Goal: Information Seeking & Learning: Check status

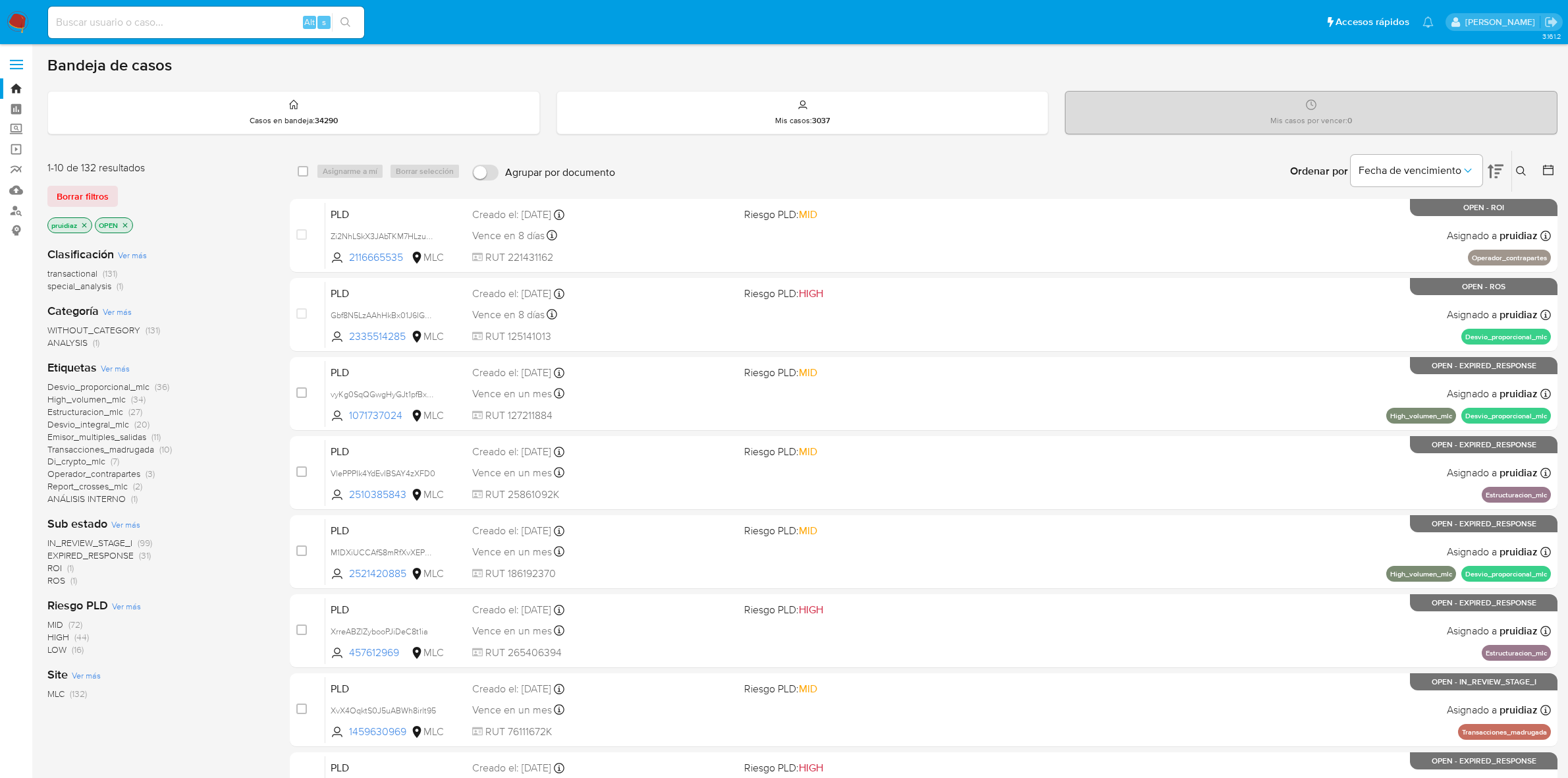
click at [25, 28] on img at bounding box center [17, 22] width 22 height 22
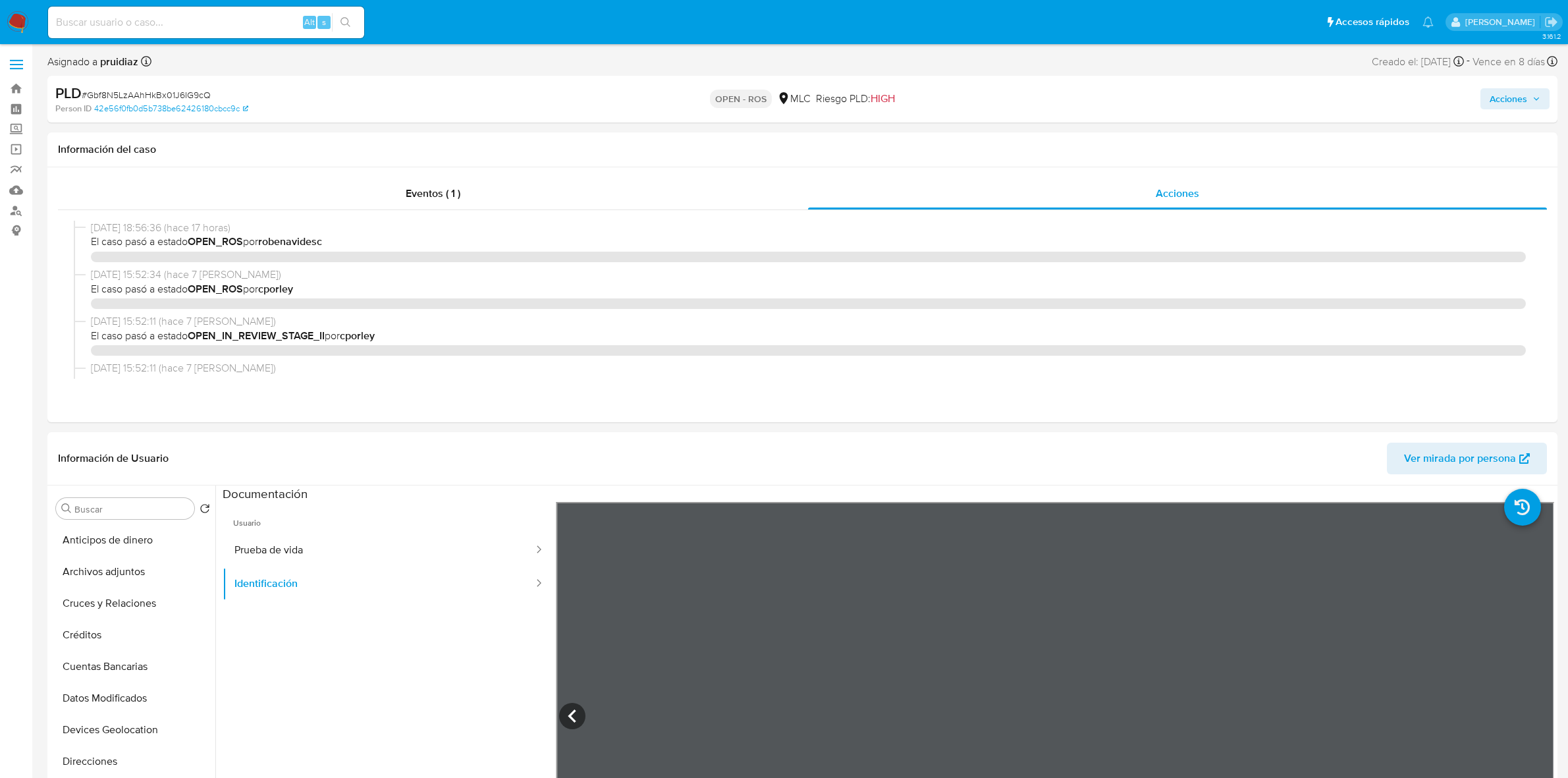
select select "10"
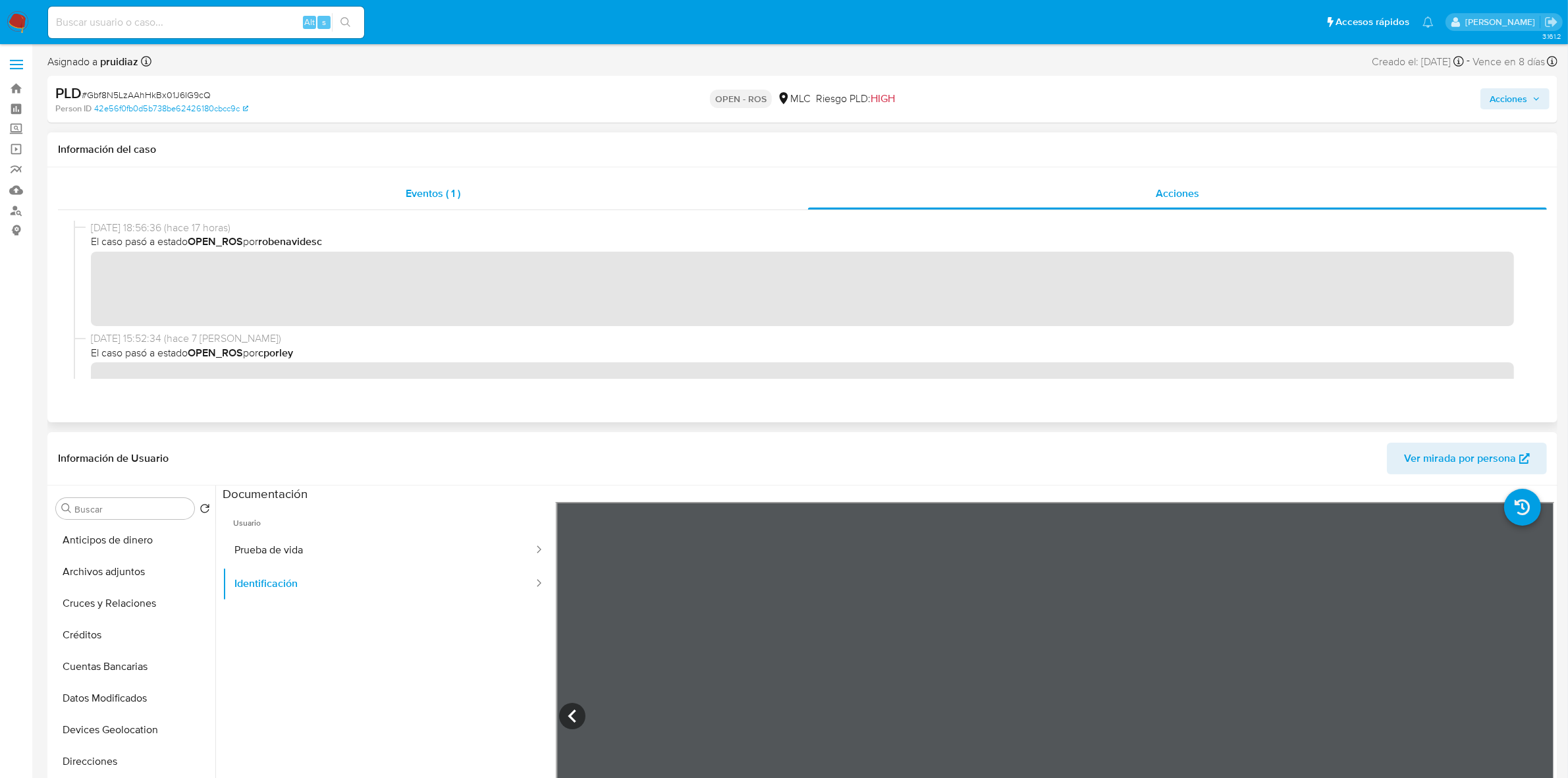
scroll to position [165, 0]
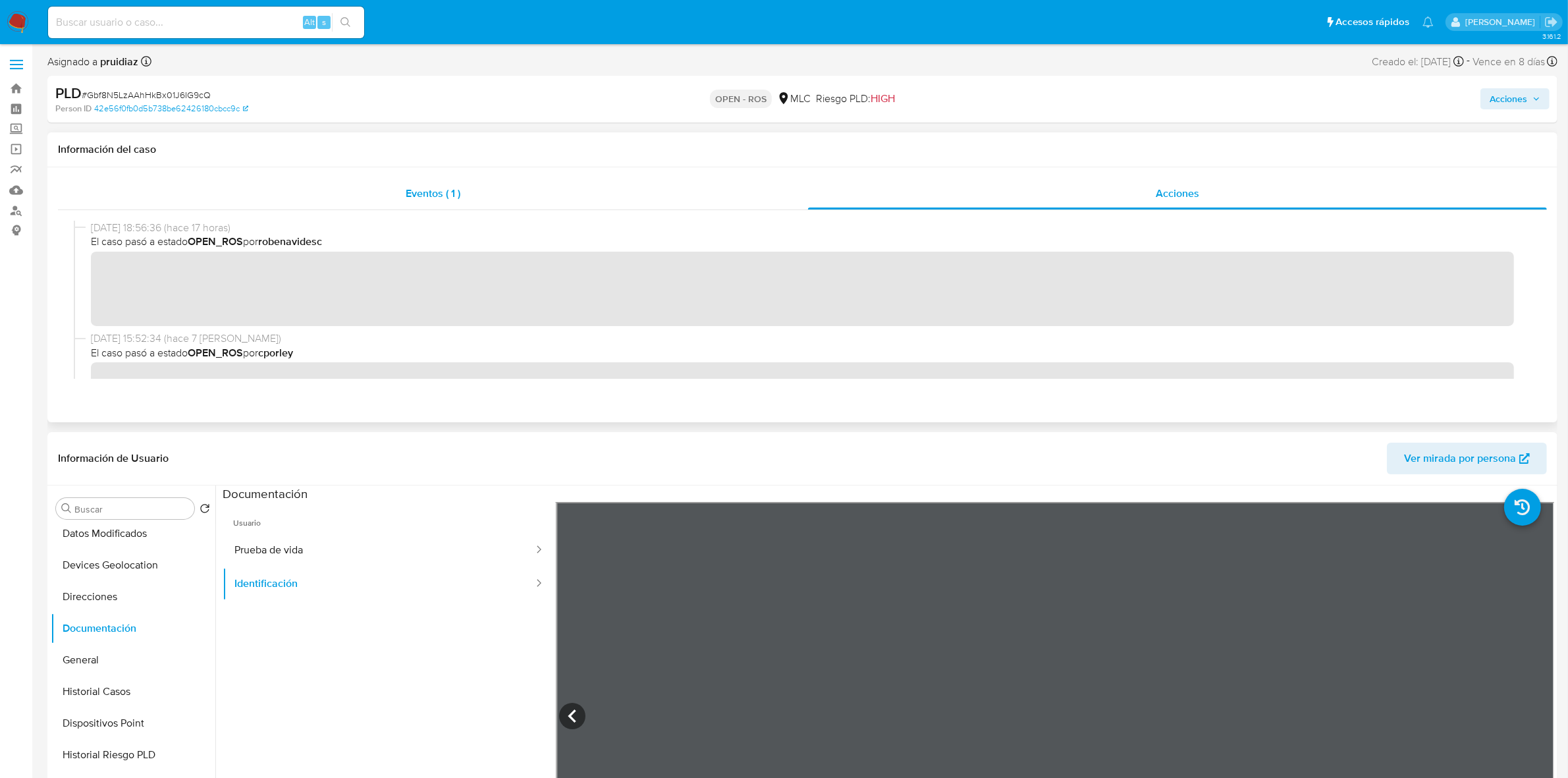
drag, startPoint x: 373, startPoint y: 231, endPoint x: 387, endPoint y: 198, distance: 35.8
click at [376, 221] on div at bounding box center [802, 300] width 1489 height 179
click at [389, 193] on div "Eventos ( 1 )" at bounding box center [433, 194] width 750 height 32
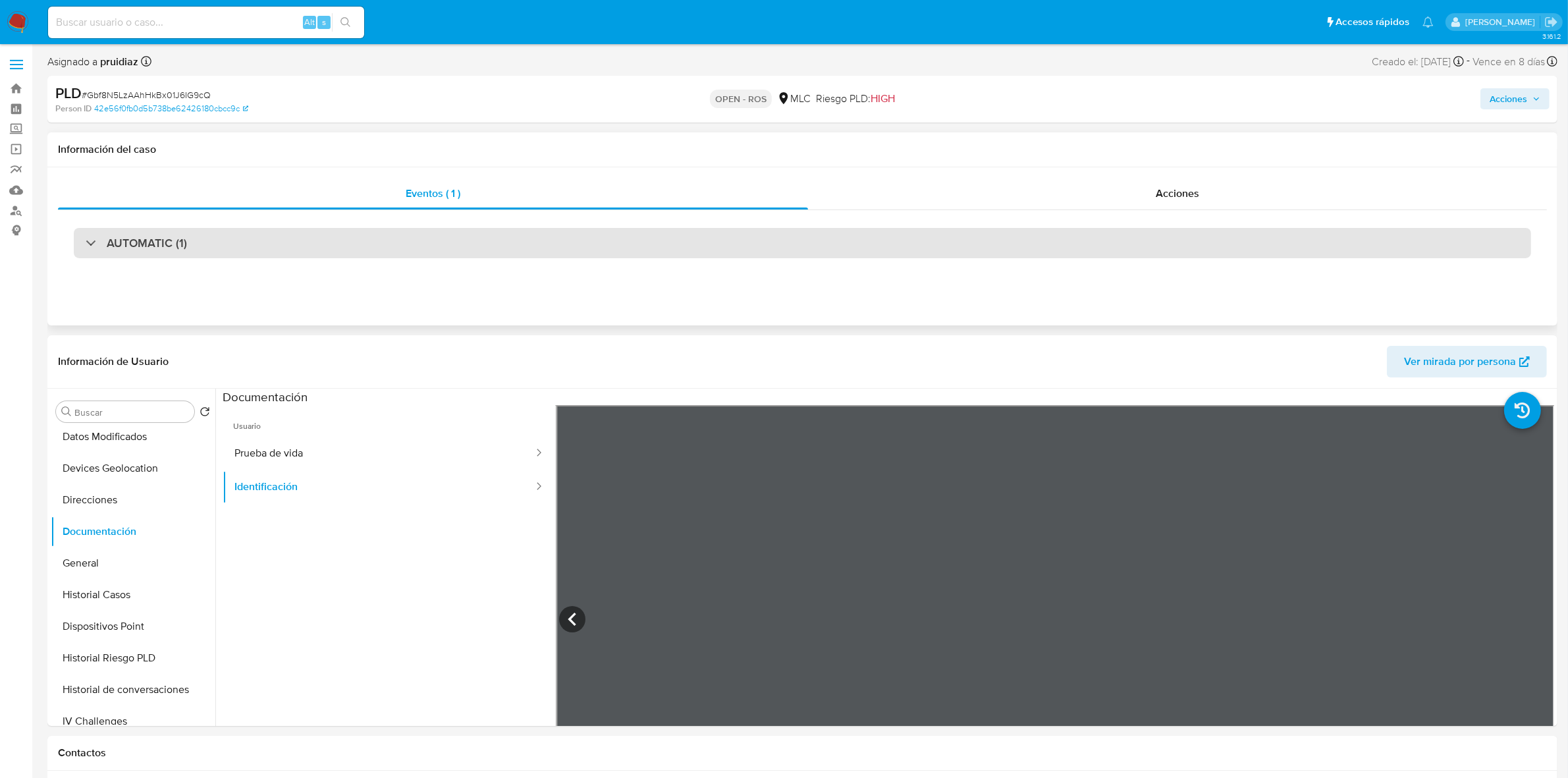
click at [240, 257] on div "AUTOMATIC (1)" at bounding box center [802, 243] width 1457 height 30
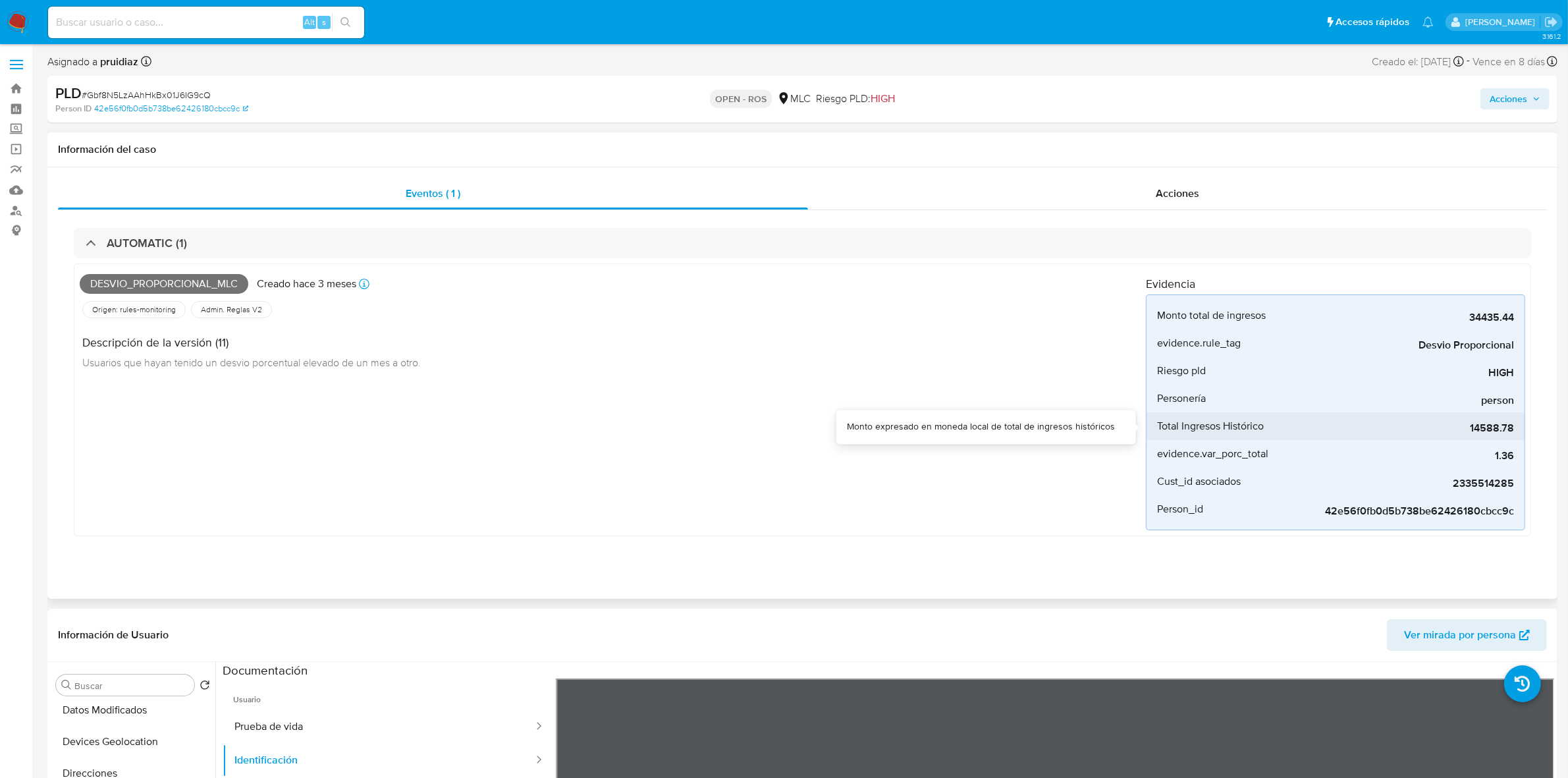
drag, startPoint x: 1471, startPoint y: 426, endPoint x: 1503, endPoint y: 430, distance: 32.2
click at [1503, 430] on span "14588.78" at bounding box center [1415, 428] width 198 height 13
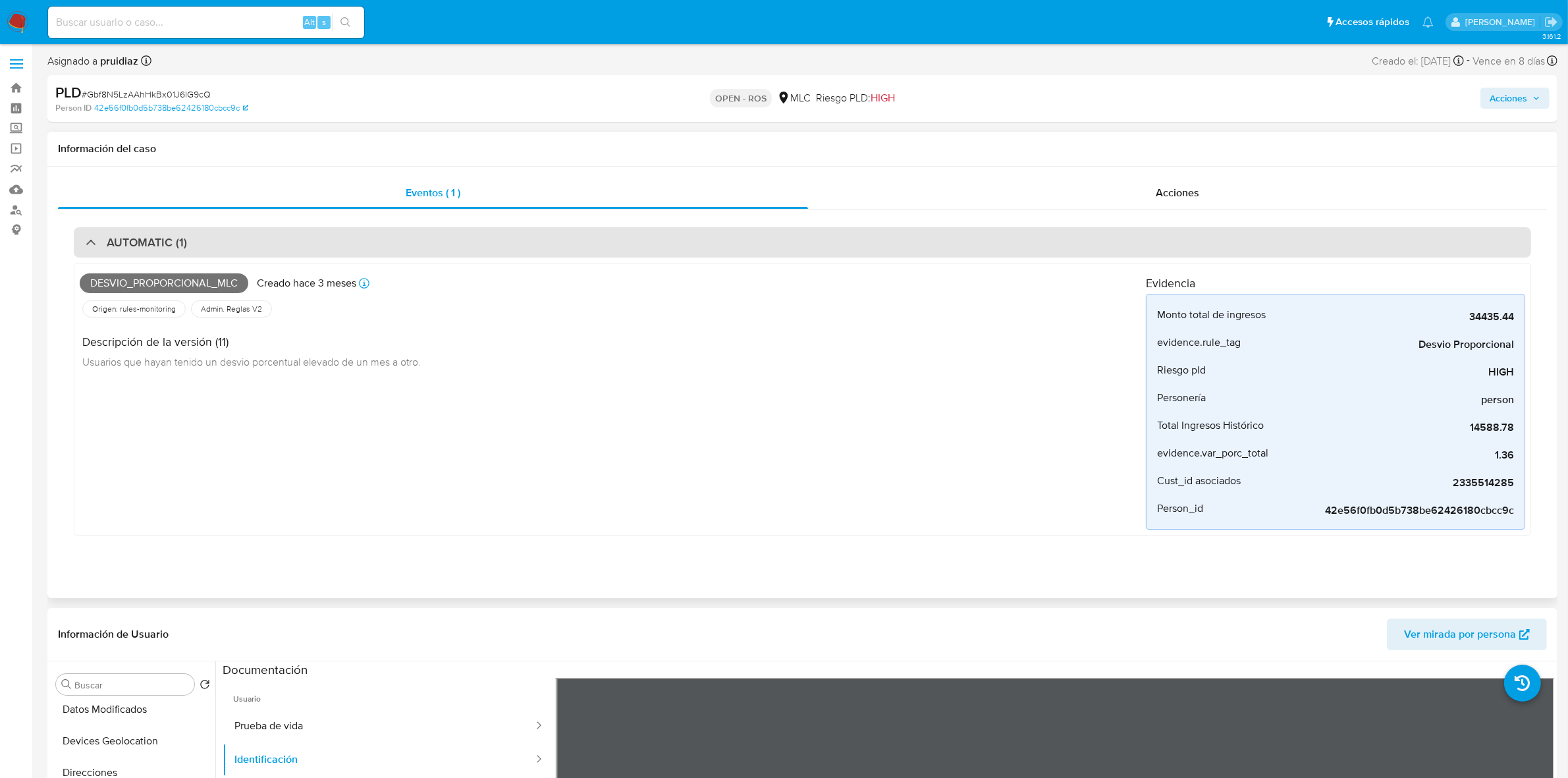
scroll to position [0, 0]
click at [182, 250] on h3 "AUTOMATIC (1)" at bounding box center [146, 243] width 80 height 14
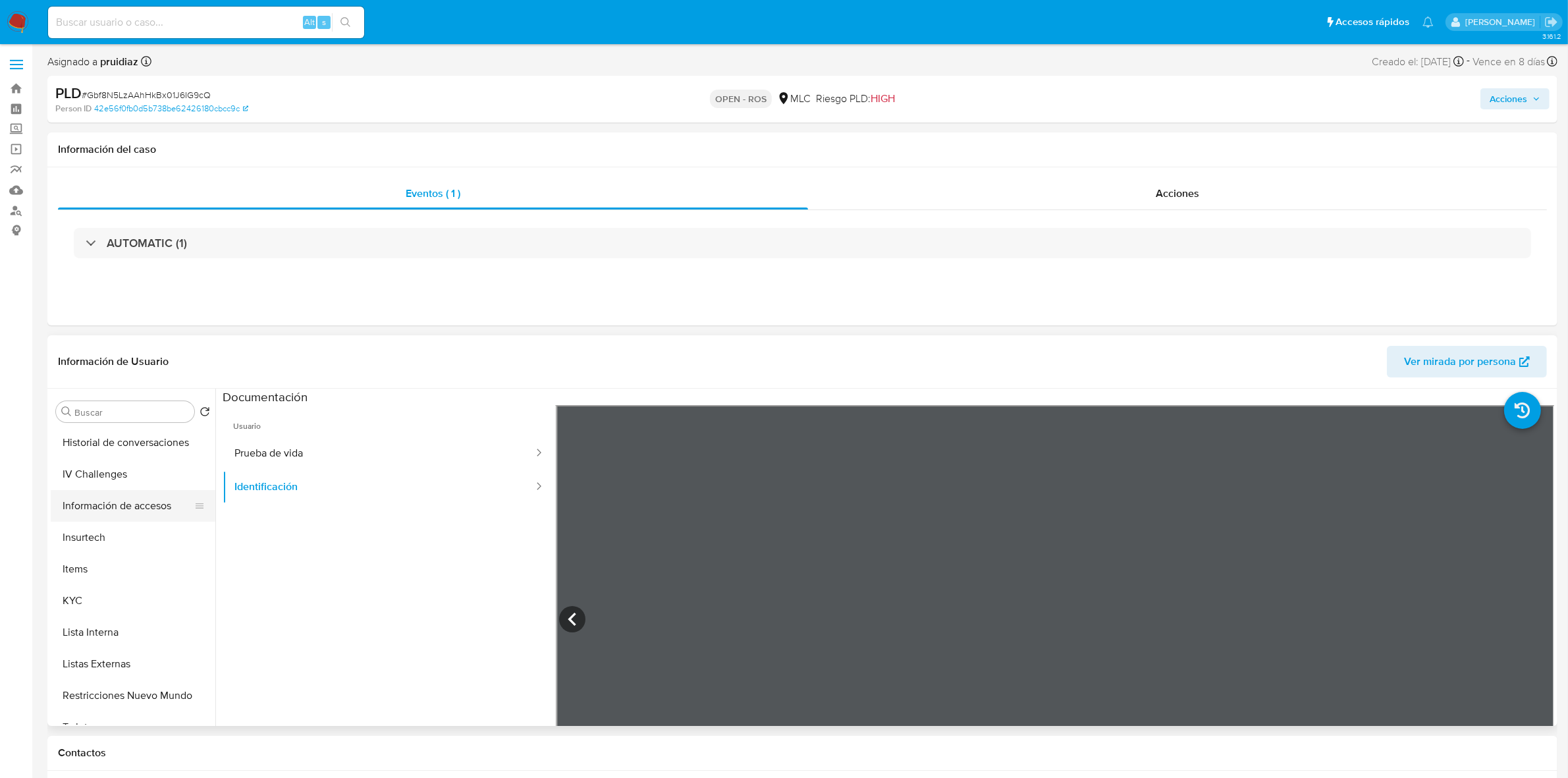
scroll to position [494, 0]
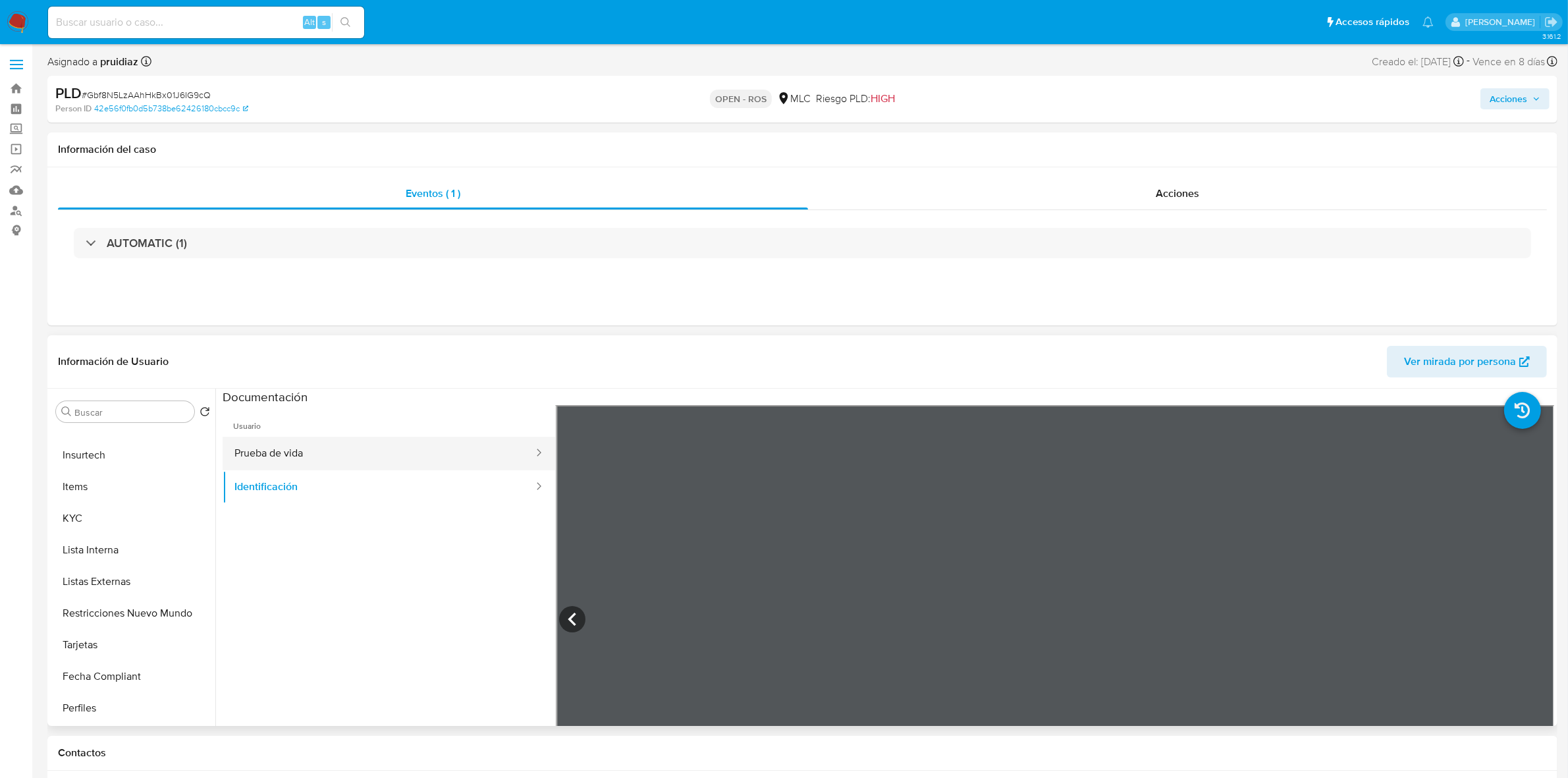
click at [307, 452] on button "Prueba de vida" at bounding box center [378, 454] width 312 height 33
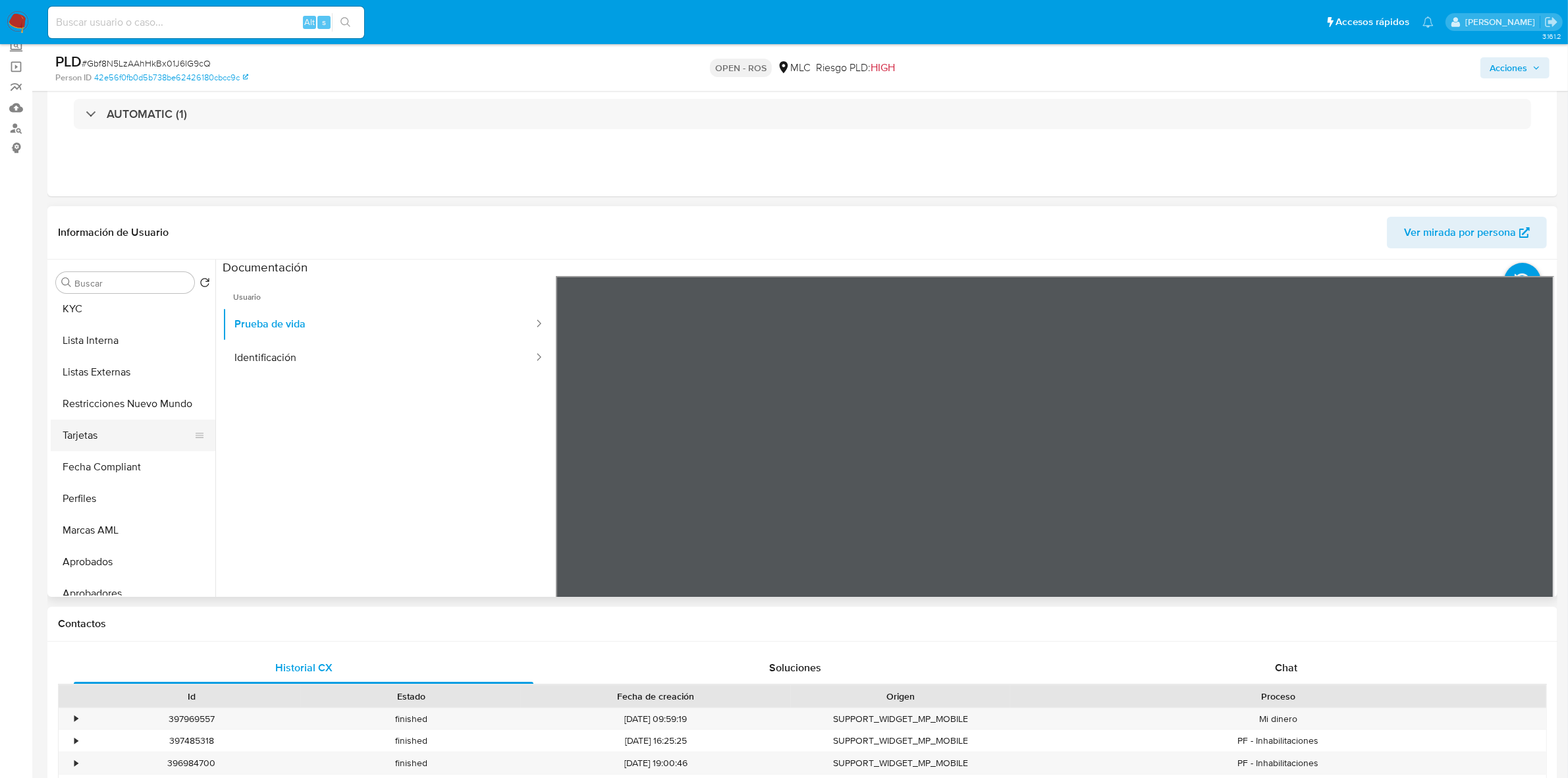
scroll to position [537, 0]
click at [96, 352] on button "KYC" at bounding box center [127, 347] width 154 height 32
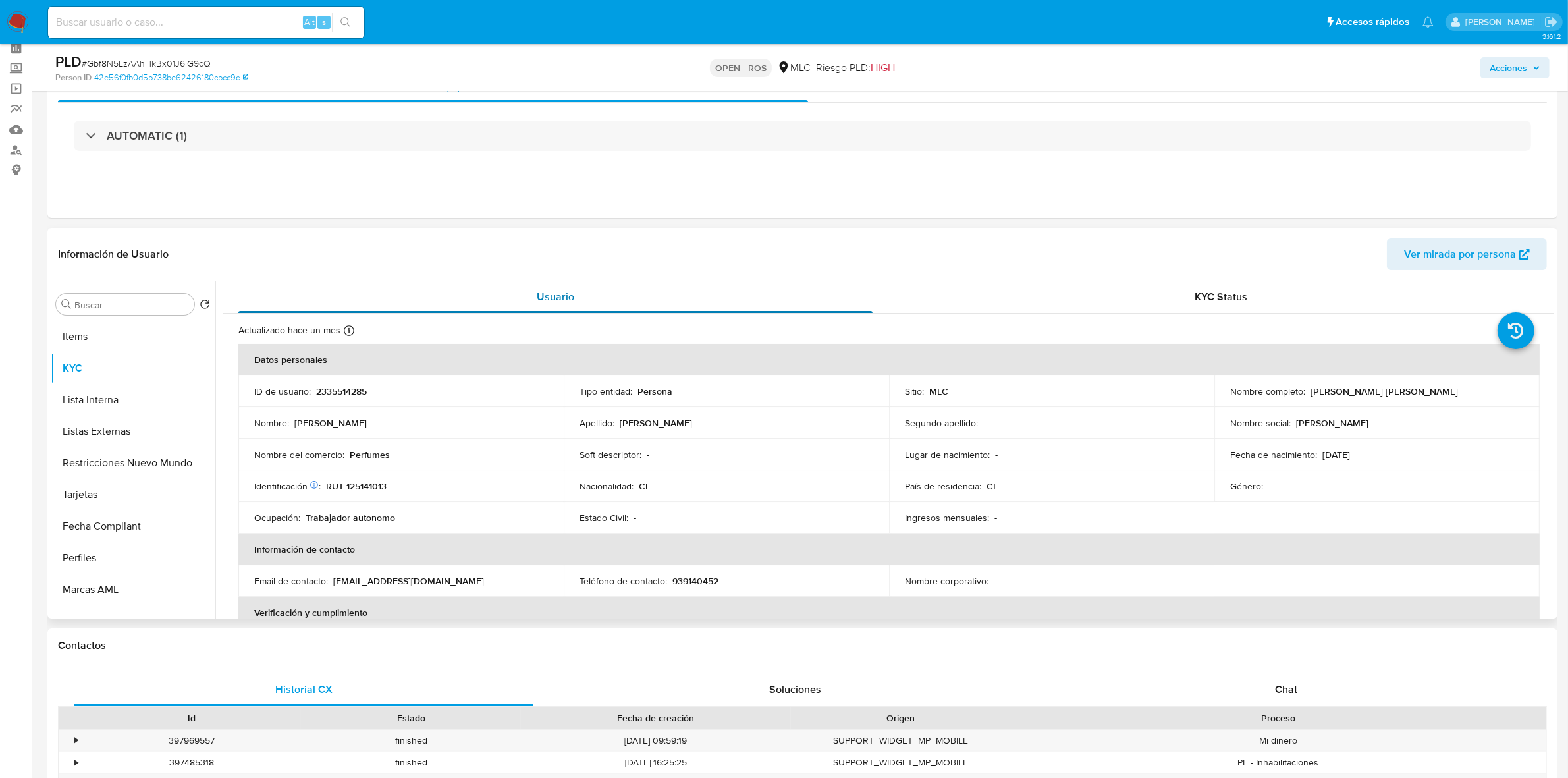
scroll to position [0, 0]
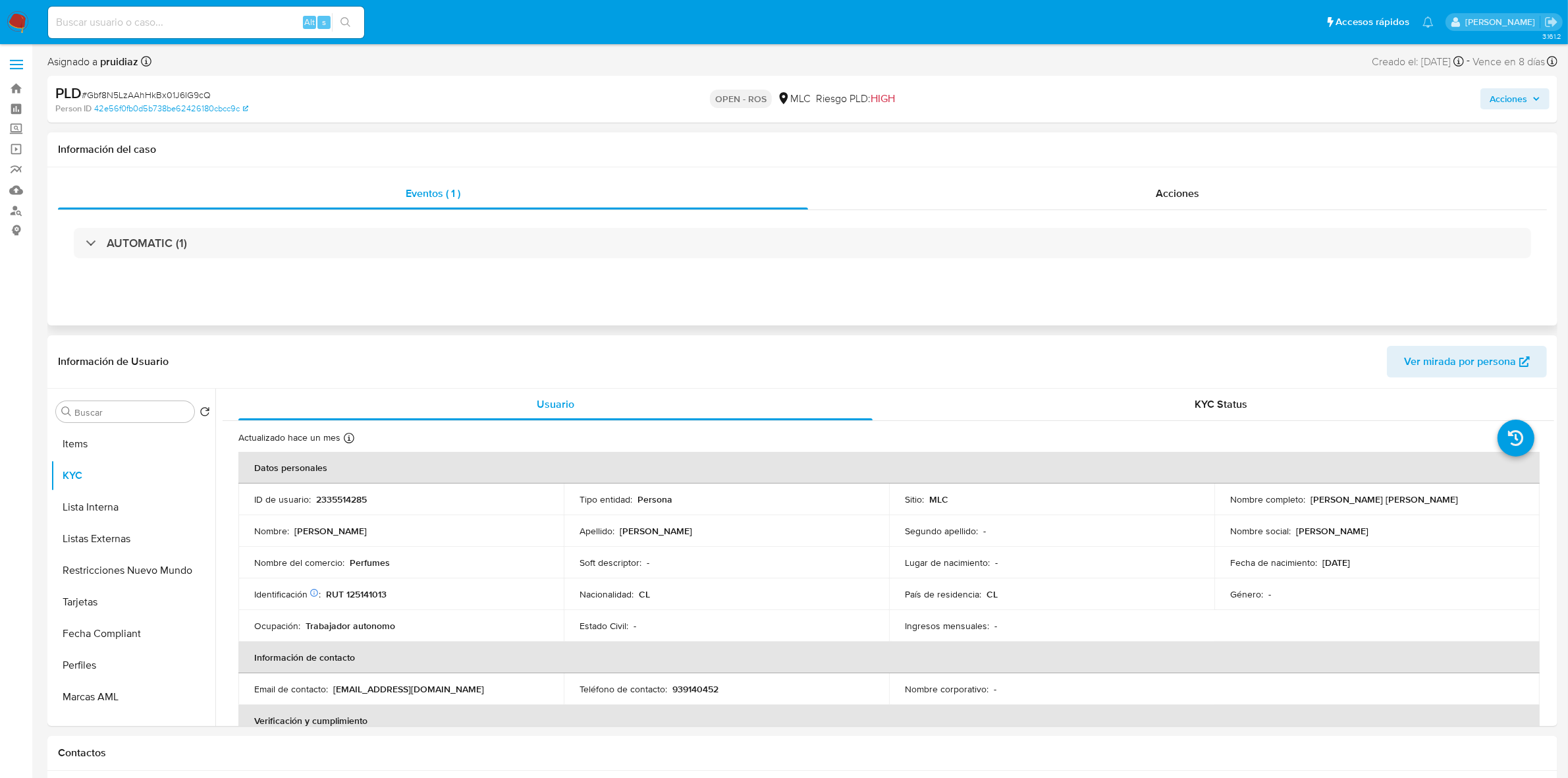
click at [239, 263] on div "AUTOMATIC (1)" at bounding box center [802, 242] width 1489 height 66
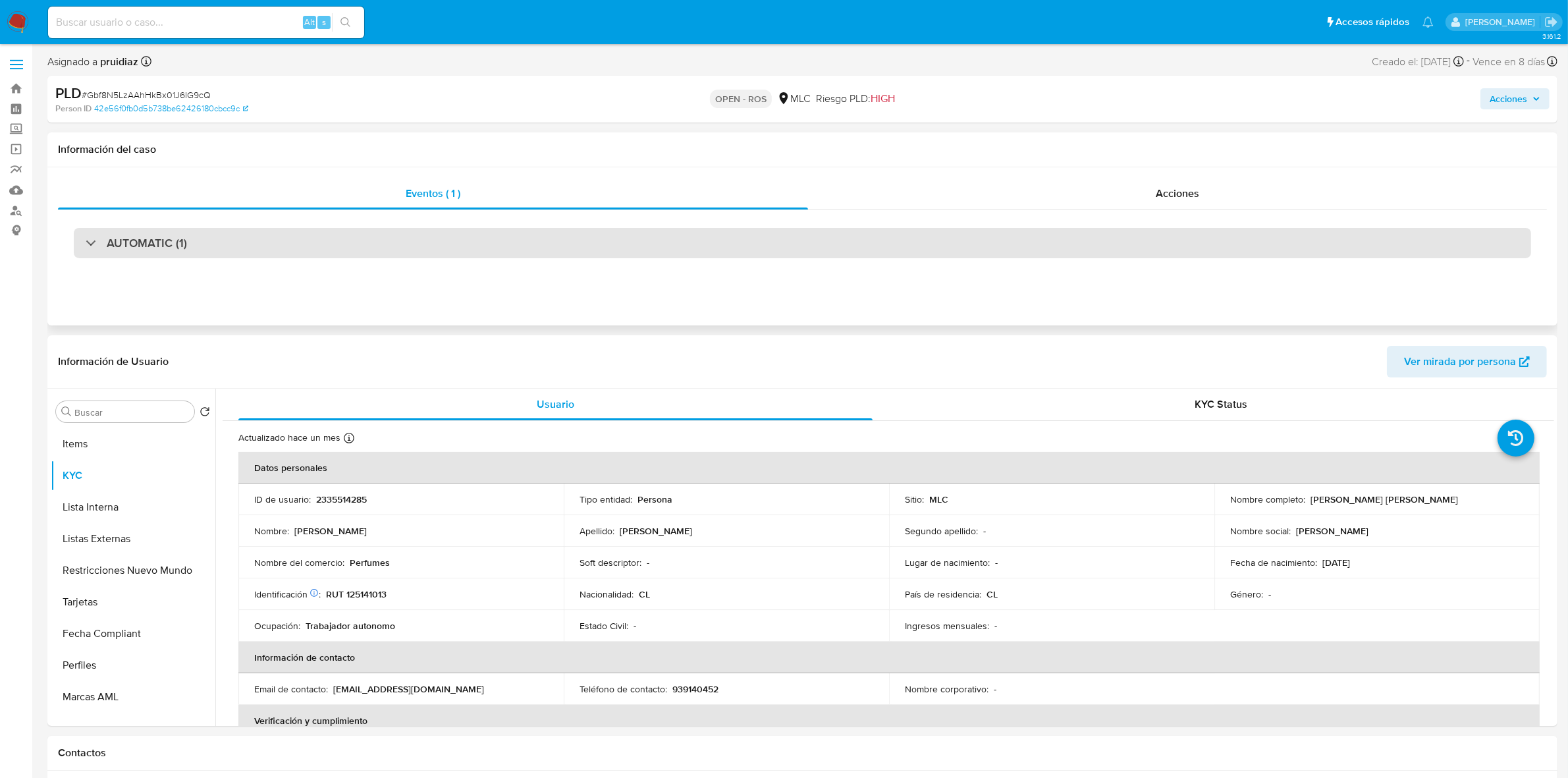
click at [245, 249] on div "AUTOMATIC (1)" at bounding box center [802, 243] width 1457 height 30
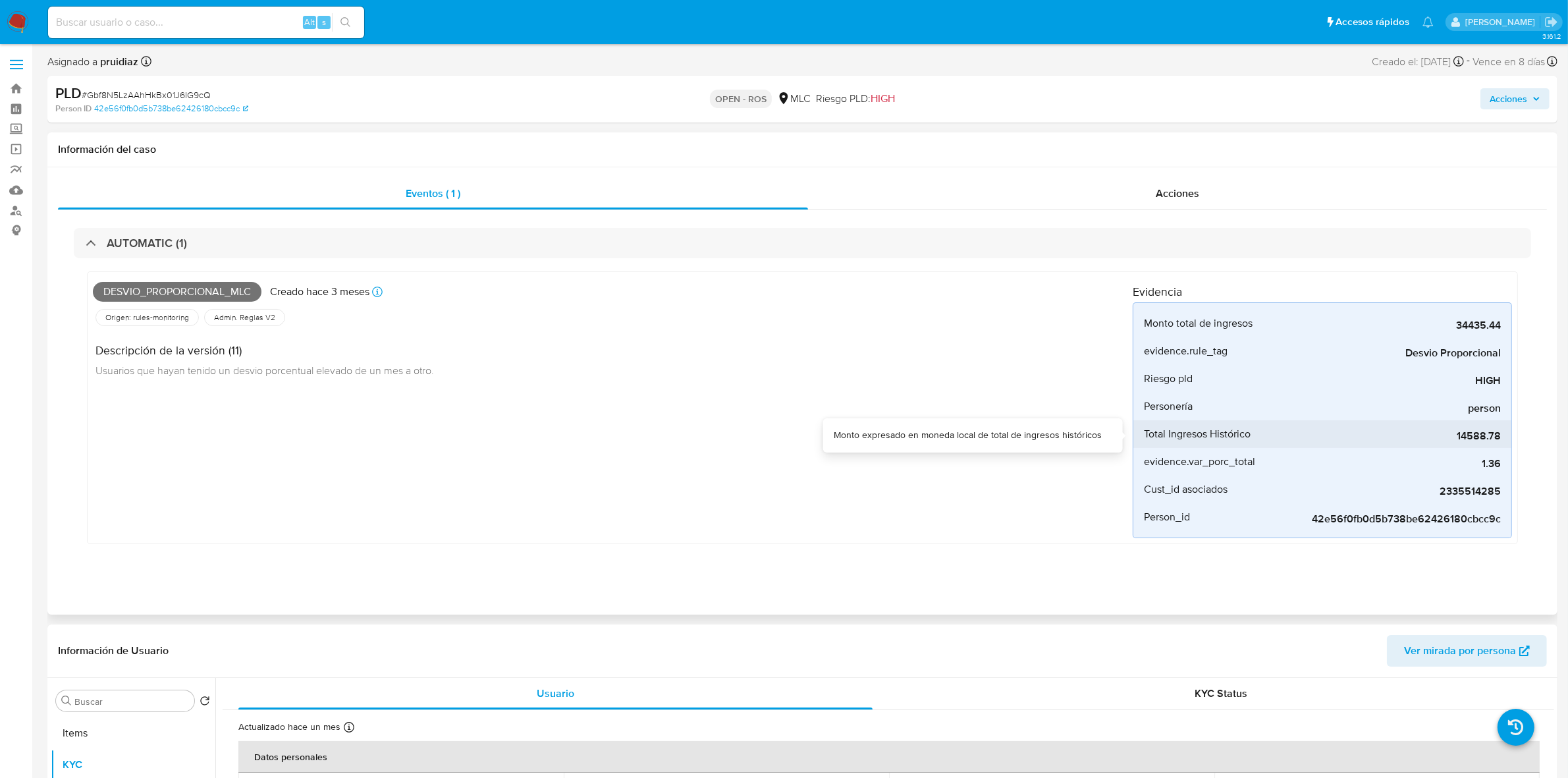
drag, startPoint x: 1449, startPoint y: 437, endPoint x: 1506, endPoint y: 442, distance: 57.2
click at [1506, 442] on li "Total Ingresos Histórico 14588.78" at bounding box center [1323, 434] width 378 height 28
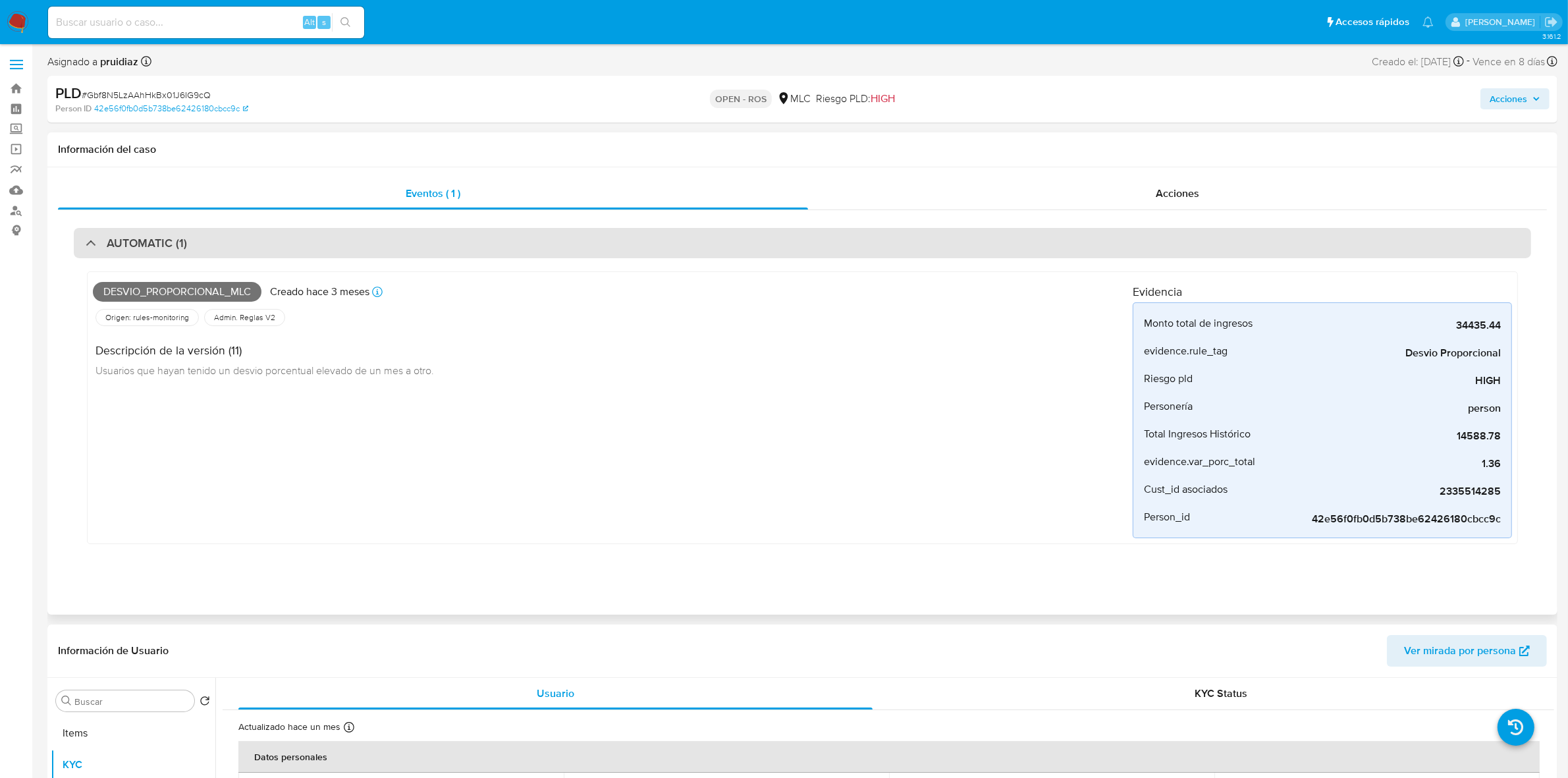
click at [279, 240] on div "AUTOMATIC (1)" at bounding box center [802, 243] width 1457 height 30
